Goal: Information Seeking & Learning: Understand process/instructions

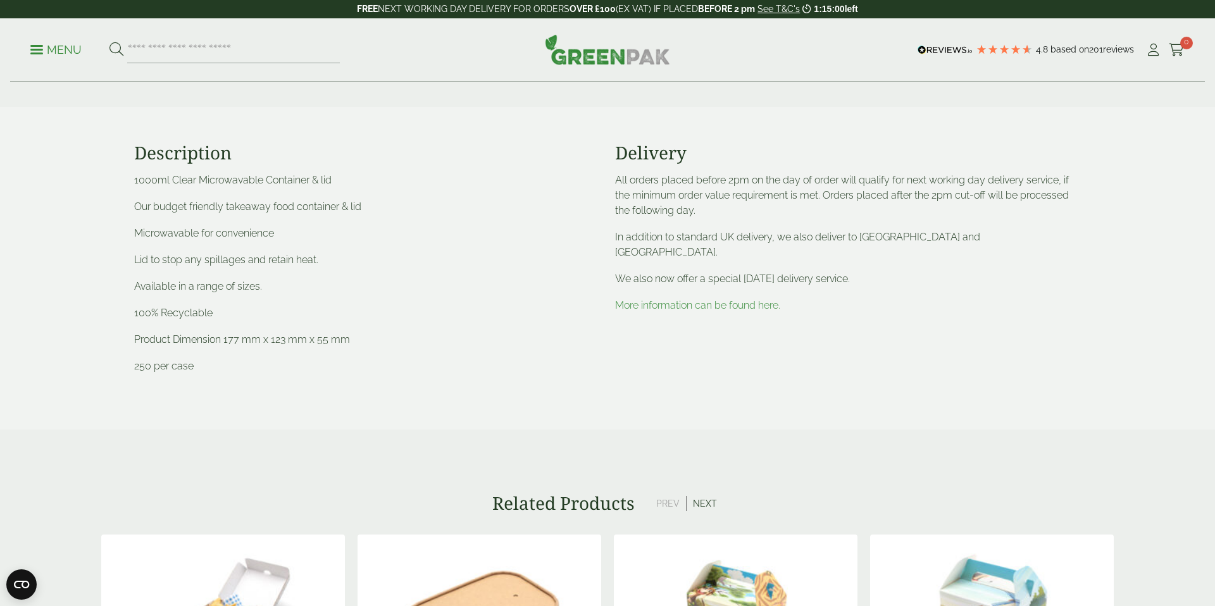
scroll to position [461, 0]
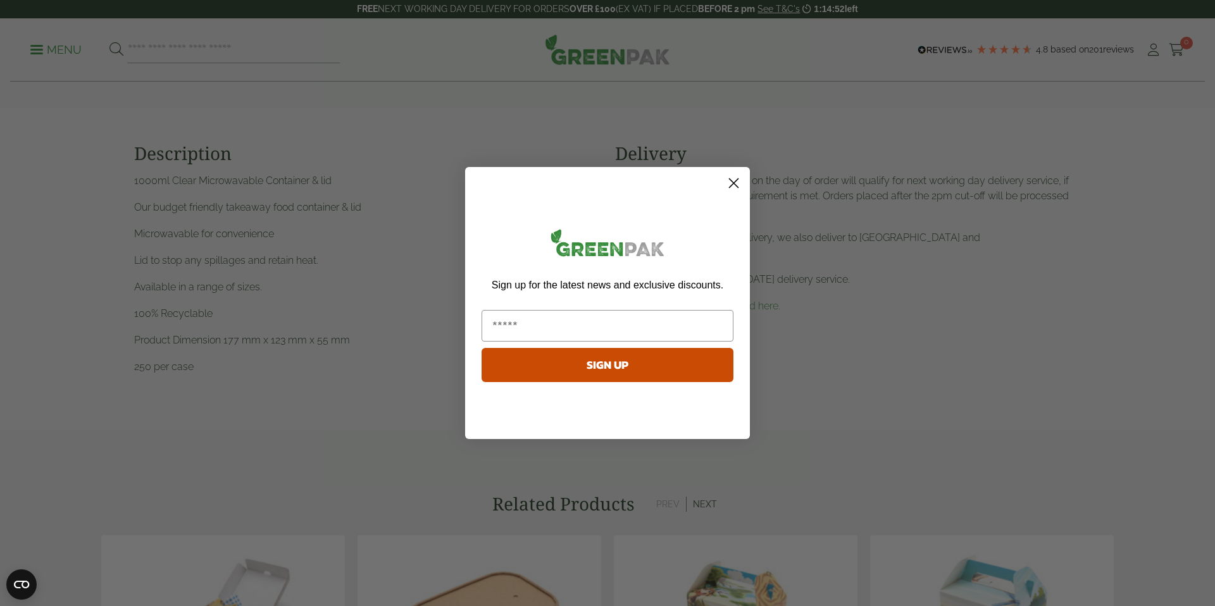
click at [729, 184] on circle "Close dialog" at bounding box center [733, 183] width 21 height 21
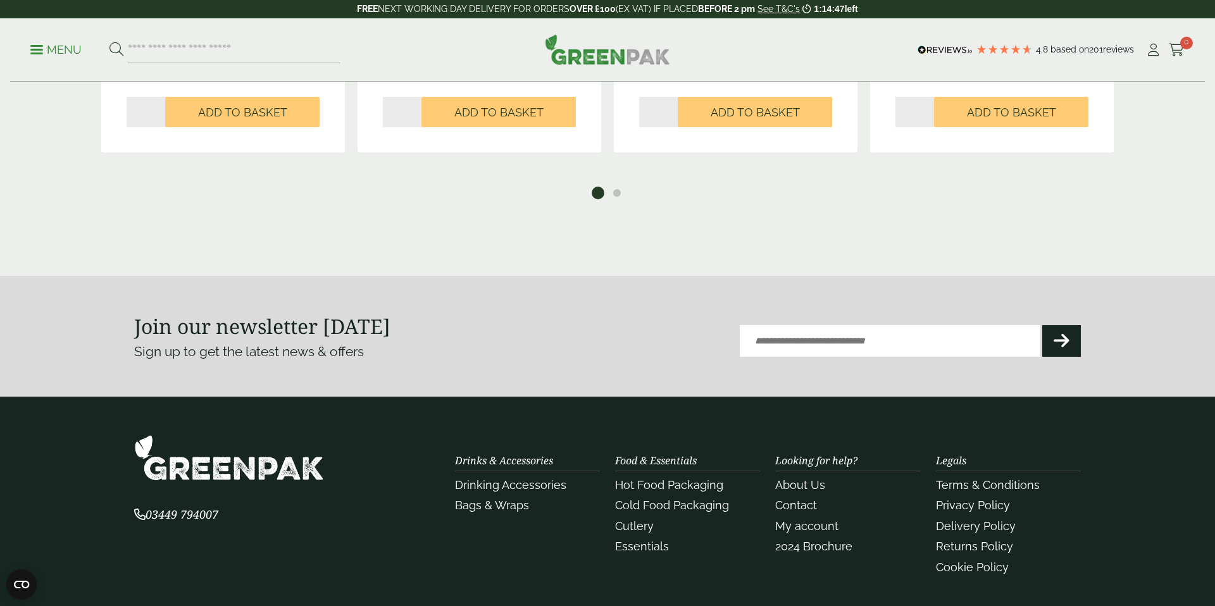
scroll to position [1380, 0]
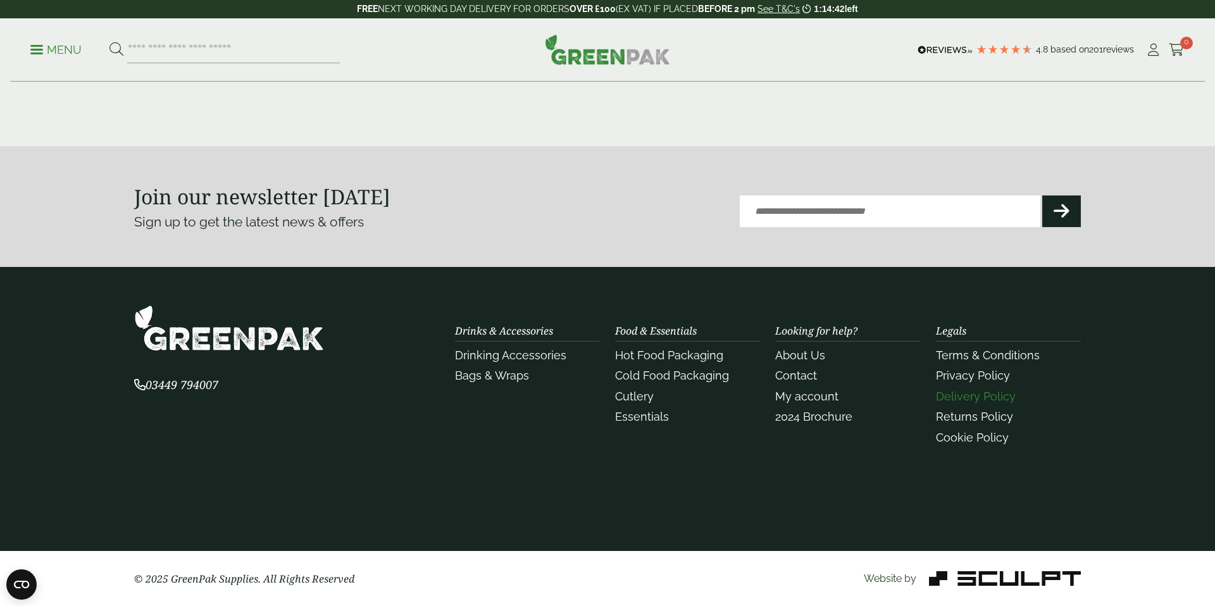
click at [984, 396] on link "Delivery Policy" at bounding box center [976, 396] width 80 height 13
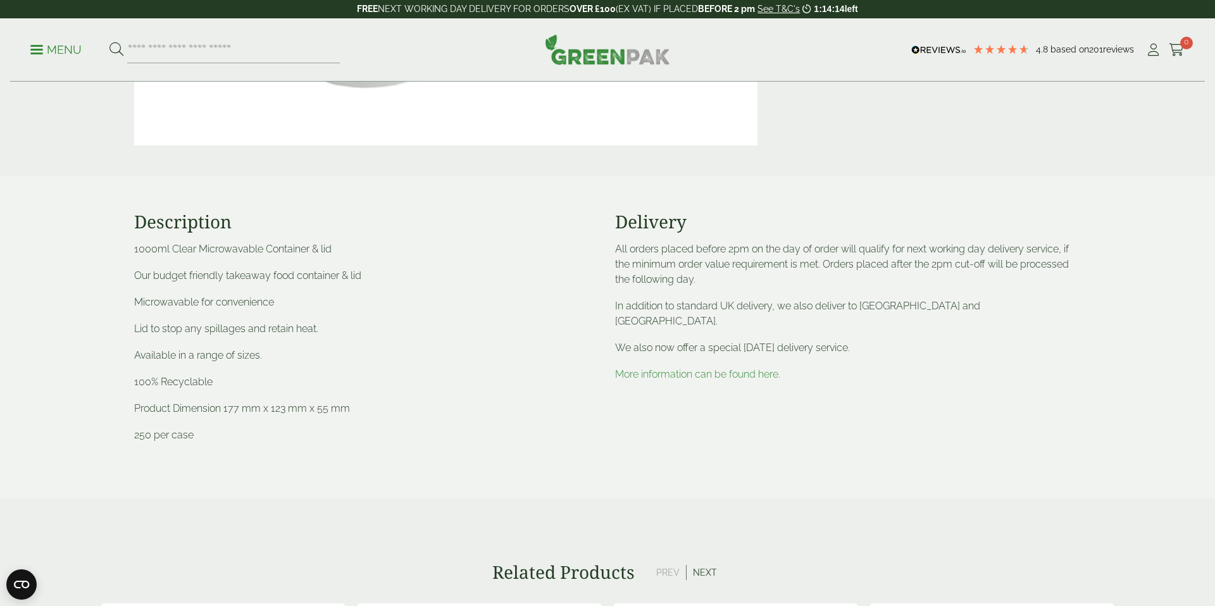
scroll to position [397, 0]
